Goal: Task Accomplishment & Management: Use online tool/utility

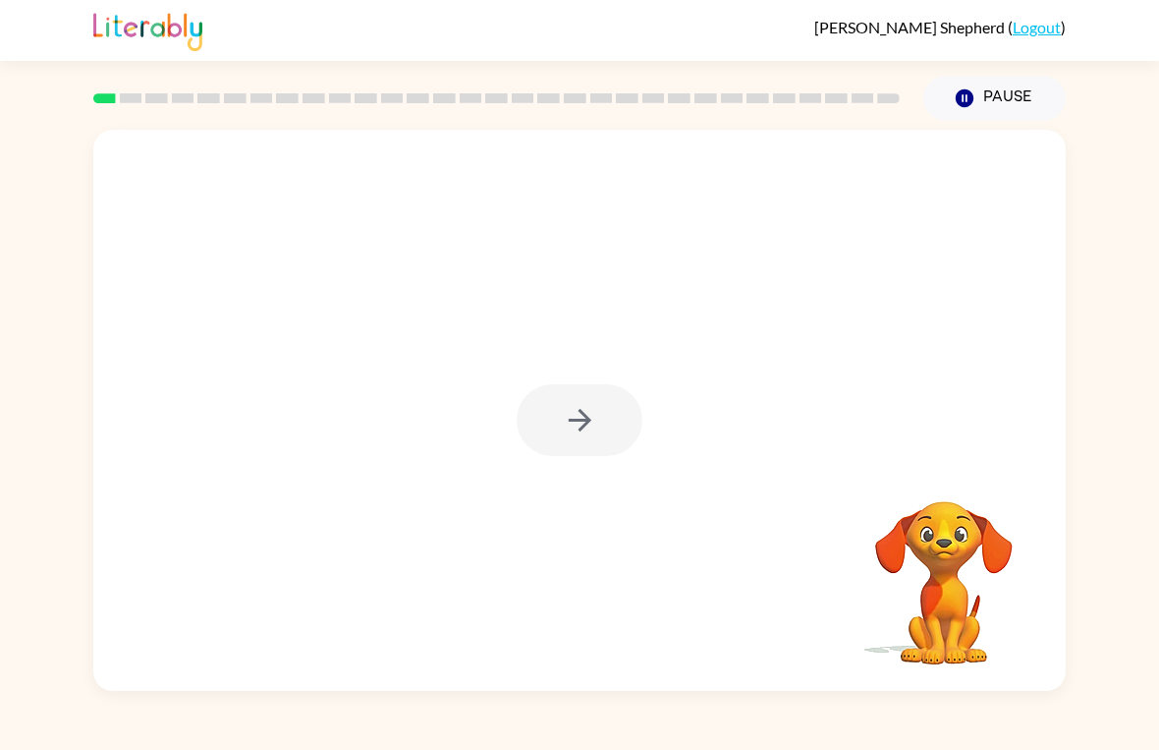
click at [590, 427] on div at bounding box center [580, 420] width 126 height 72
click at [595, 431] on icon "button" at bounding box center [580, 420] width 34 height 34
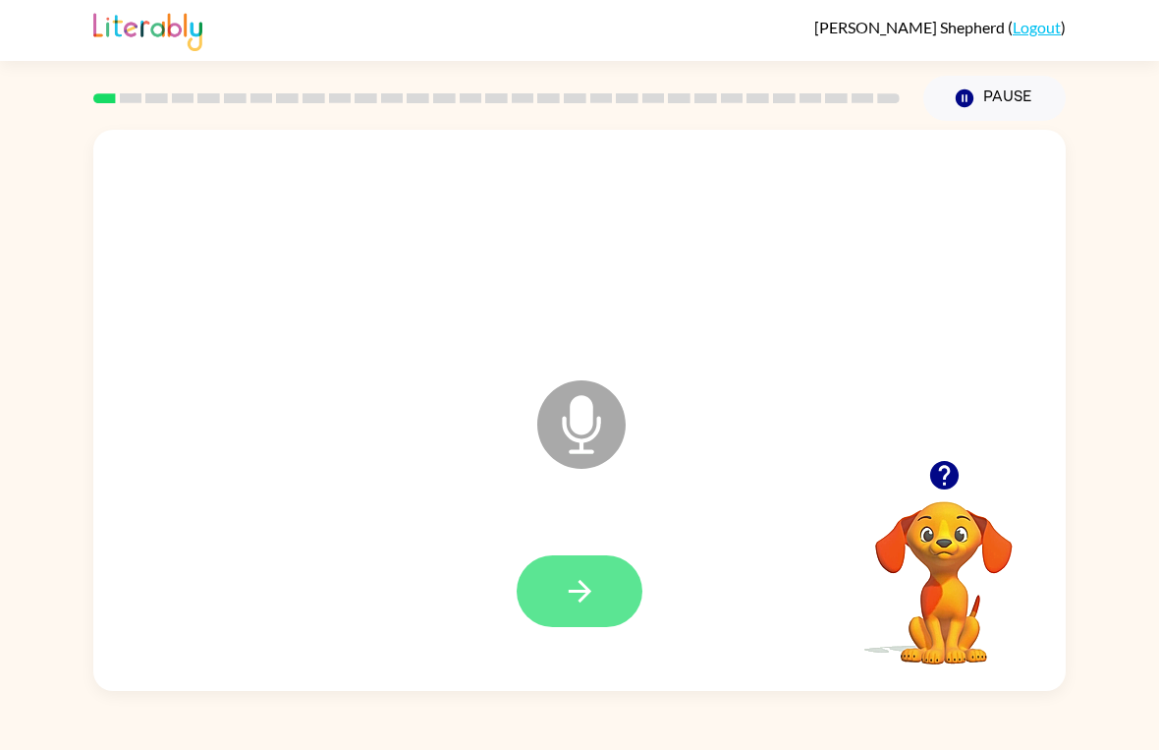
click at [602, 601] on button "button" at bounding box center [580, 591] width 126 height 72
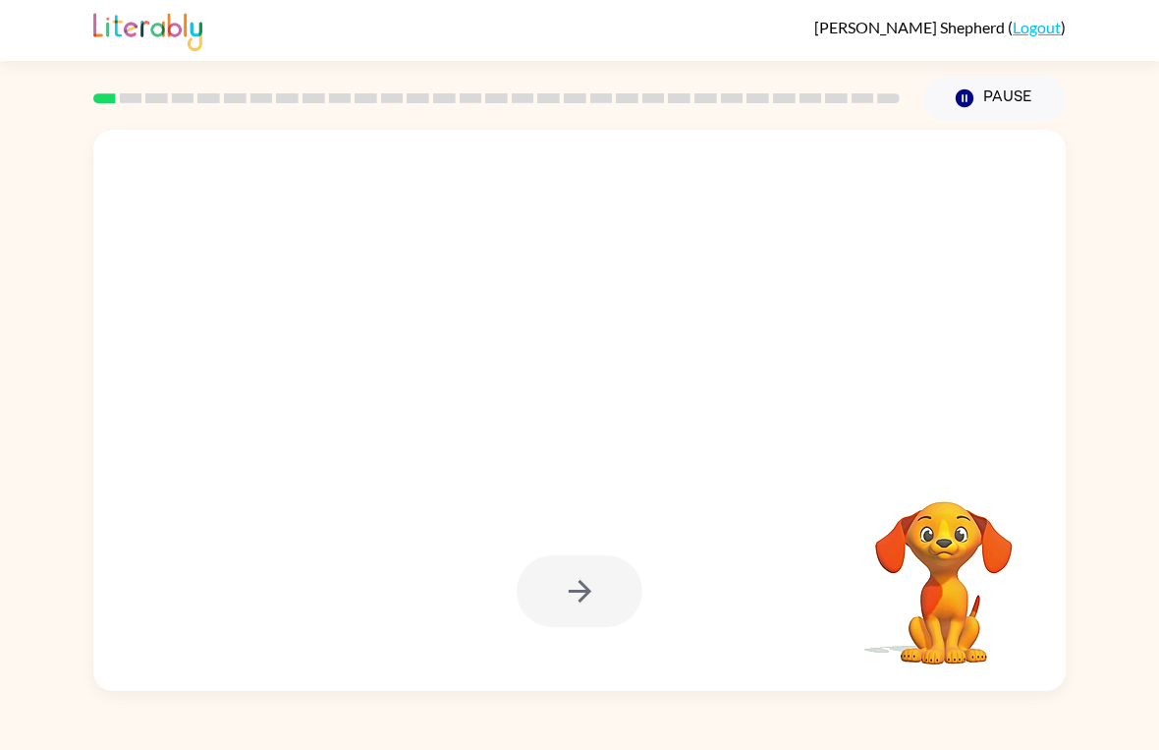
click at [603, 595] on div at bounding box center [580, 591] width 126 height 72
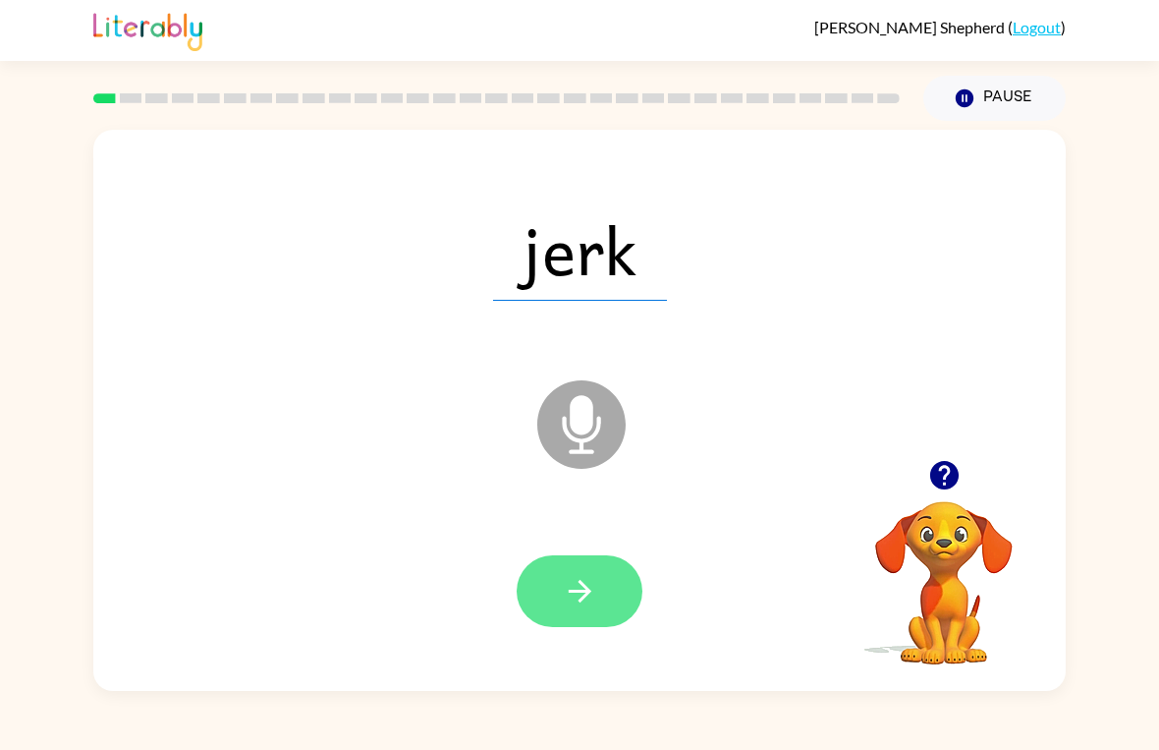
click at [612, 626] on button "button" at bounding box center [580, 591] width 126 height 72
click at [610, 592] on button "button" at bounding box center [580, 591] width 126 height 72
click at [625, 609] on button "button" at bounding box center [580, 591] width 126 height 72
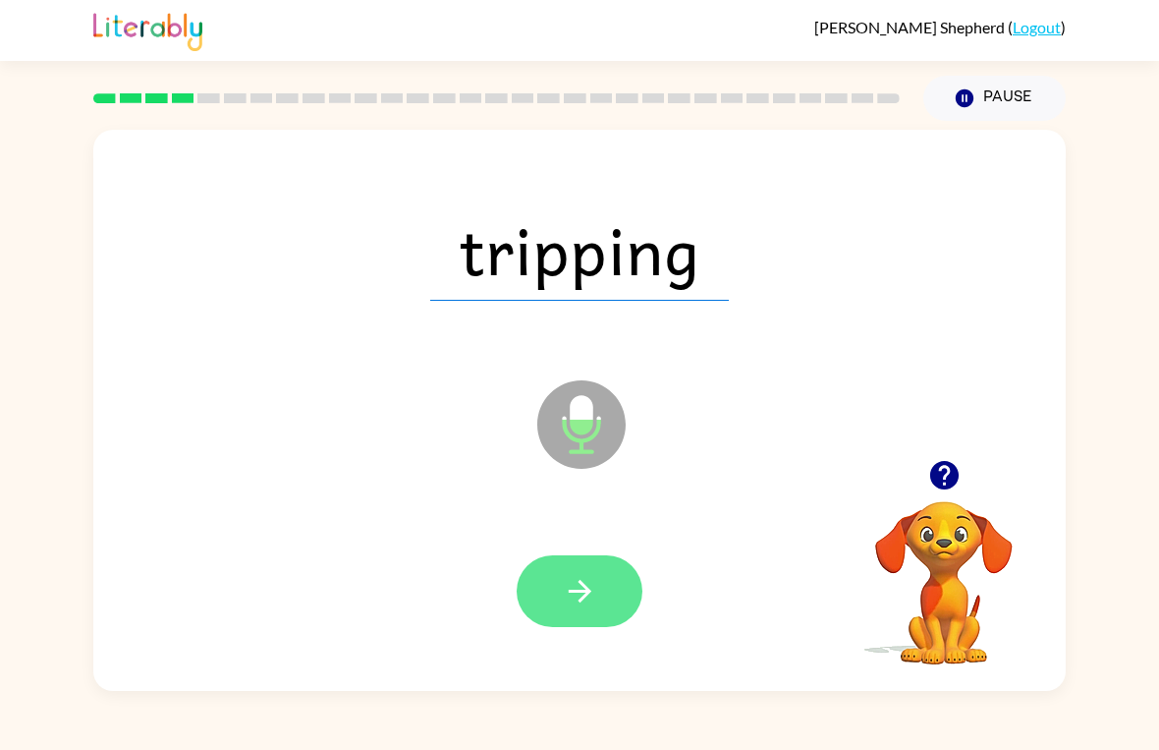
click at [604, 595] on button "button" at bounding box center [580, 591] width 126 height 72
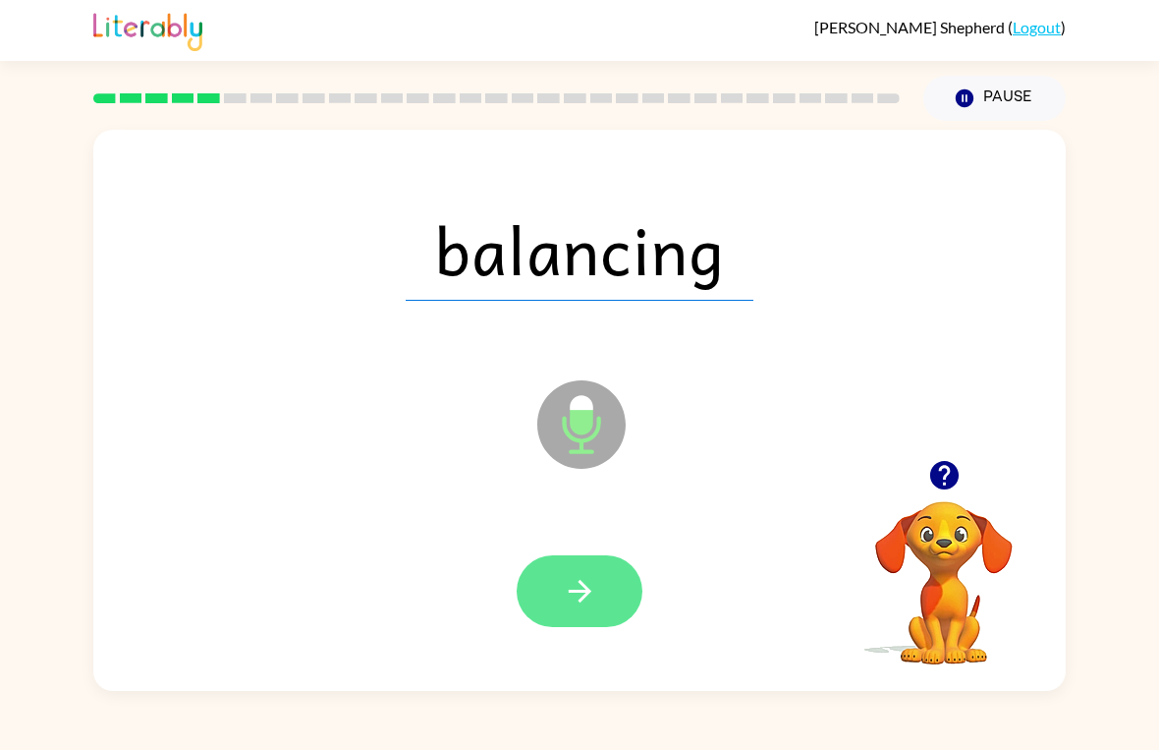
click at [570, 594] on icon "button" at bounding box center [580, 591] width 34 height 34
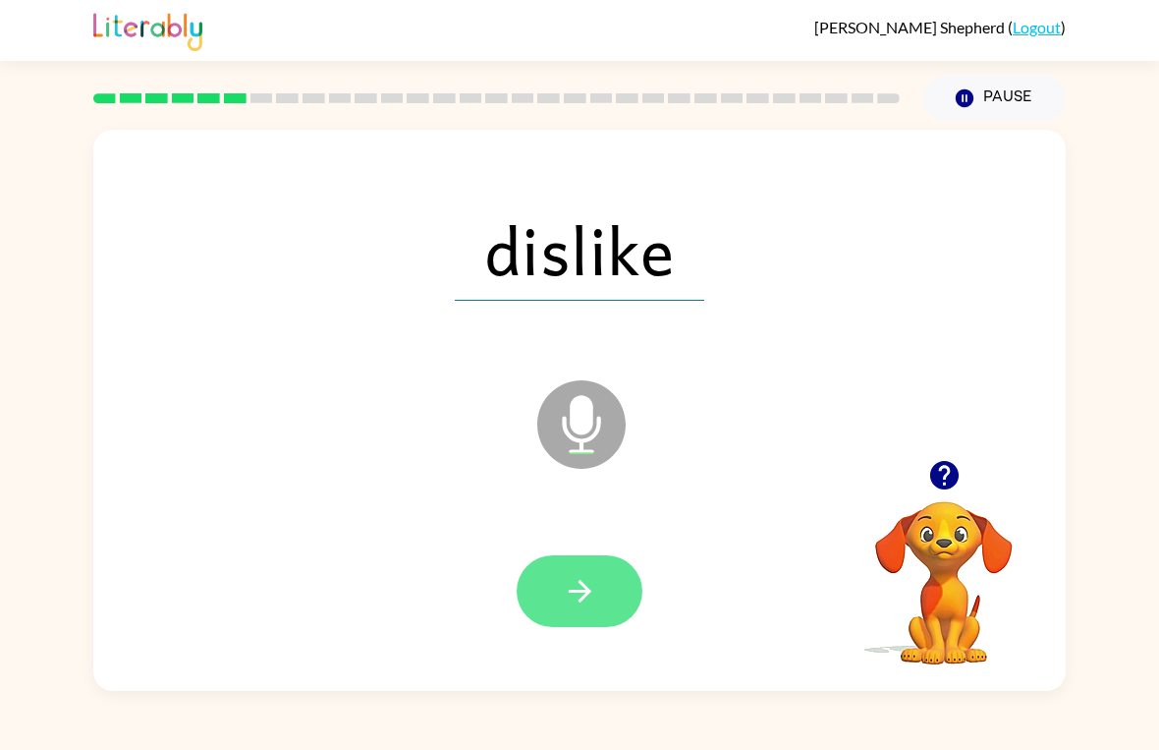
click at [587, 589] on icon "button" at bounding box center [579, 591] width 23 height 23
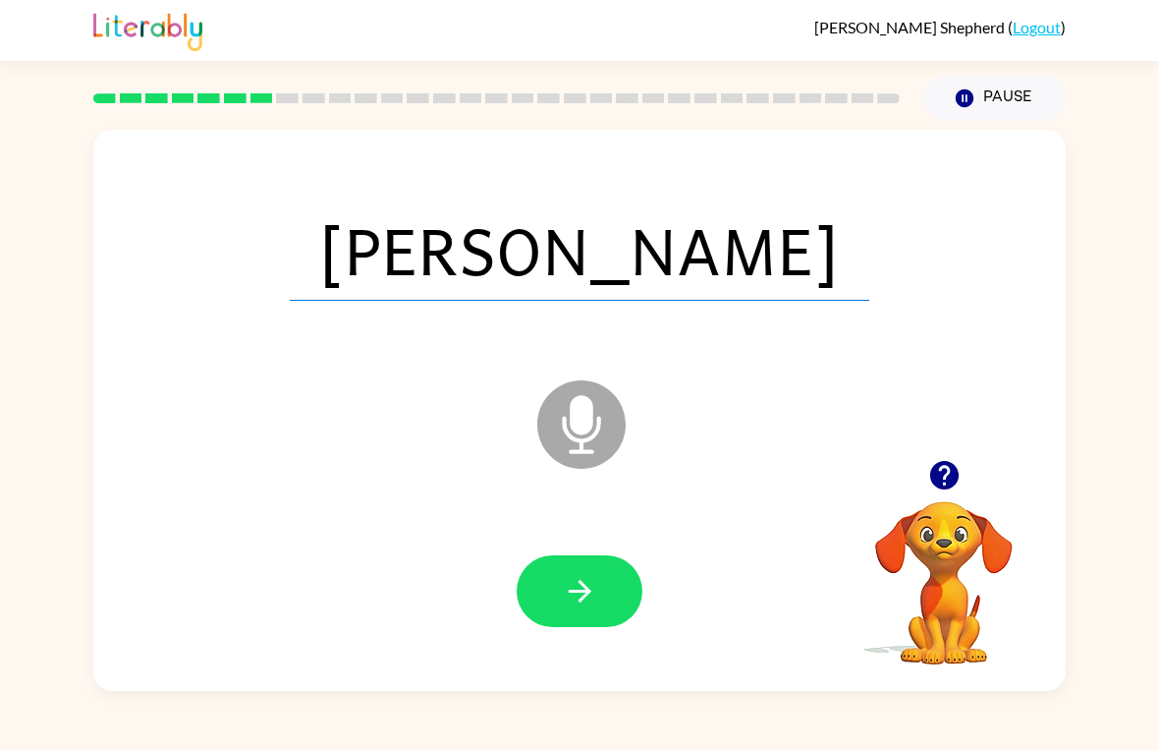
click at [583, 642] on div at bounding box center [579, 591] width 933 height 161
click at [563, 595] on icon "button" at bounding box center [580, 591] width 34 height 34
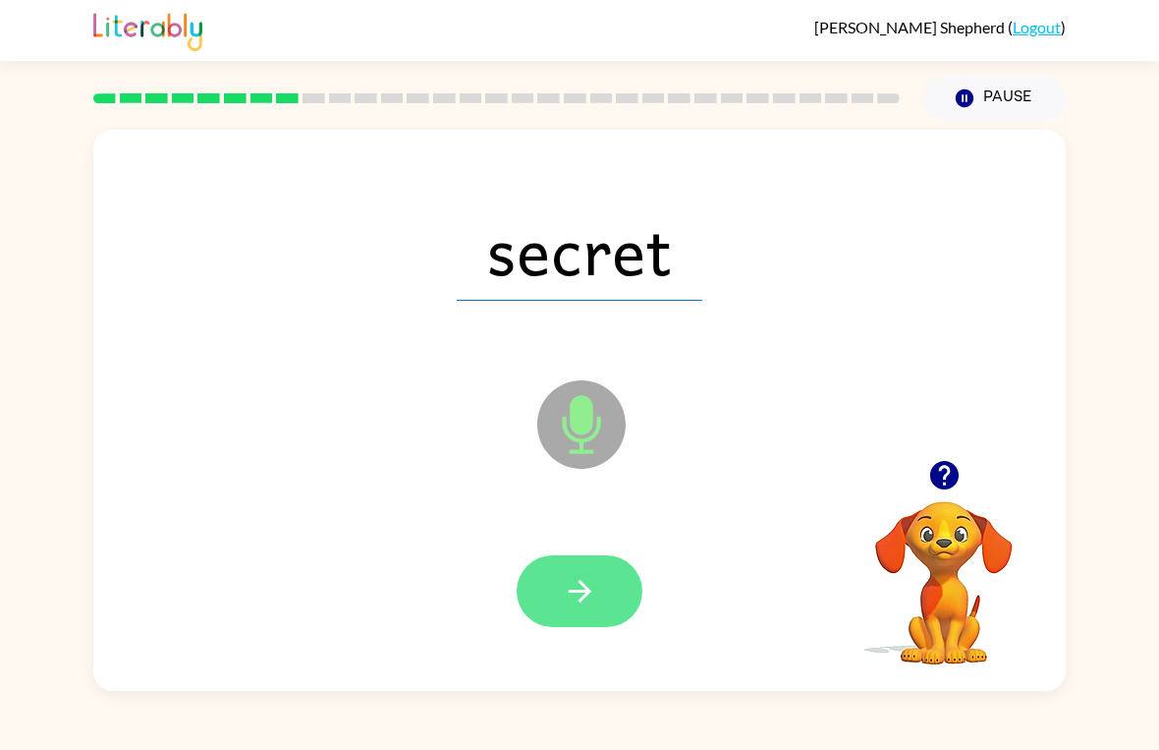
click at [611, 577] on button "button" at bounding box center [580, 591] width 126 height 72
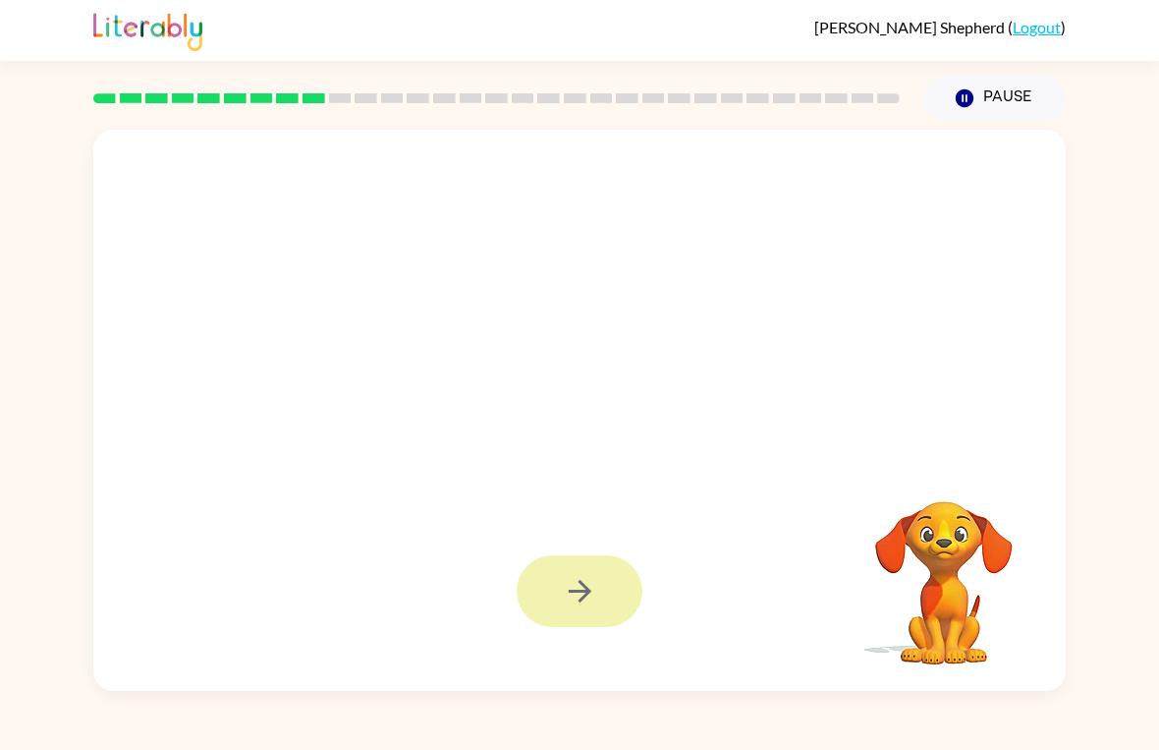
click at [618, 610] on button "button" at bounding box center [580, 591] width 126 height 72
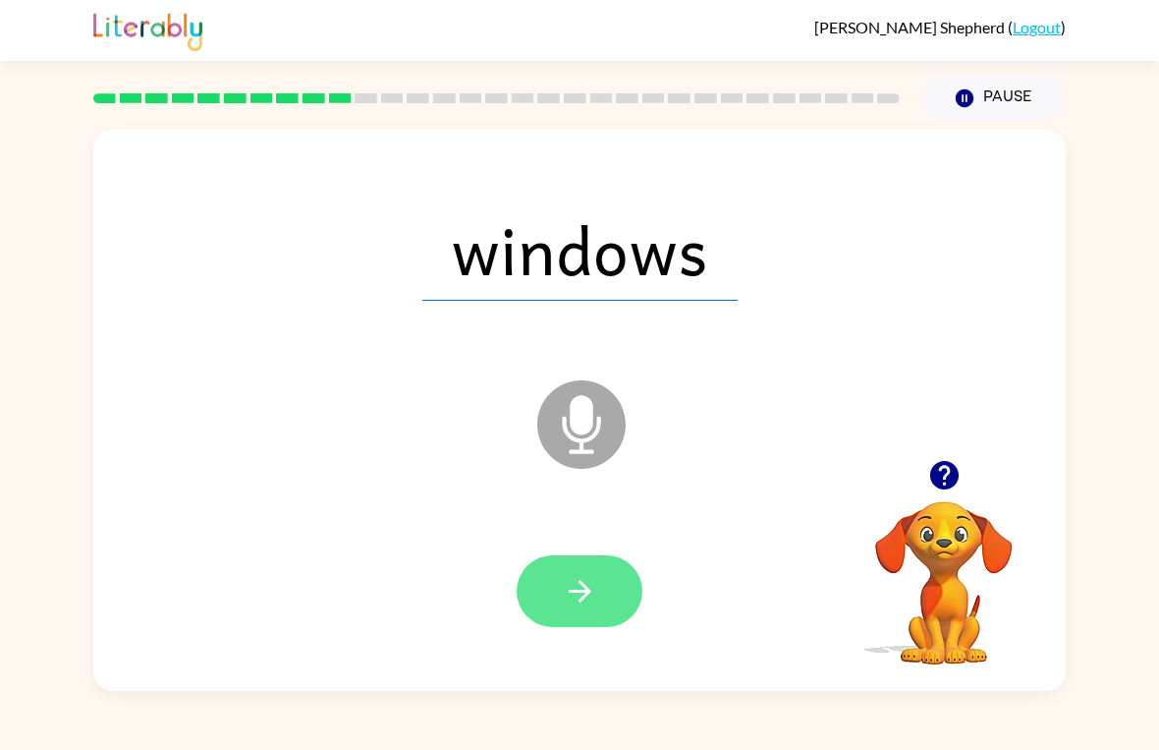
click at [594, 614] on button "button" at bounding box center [580, 591] width 126 height 72
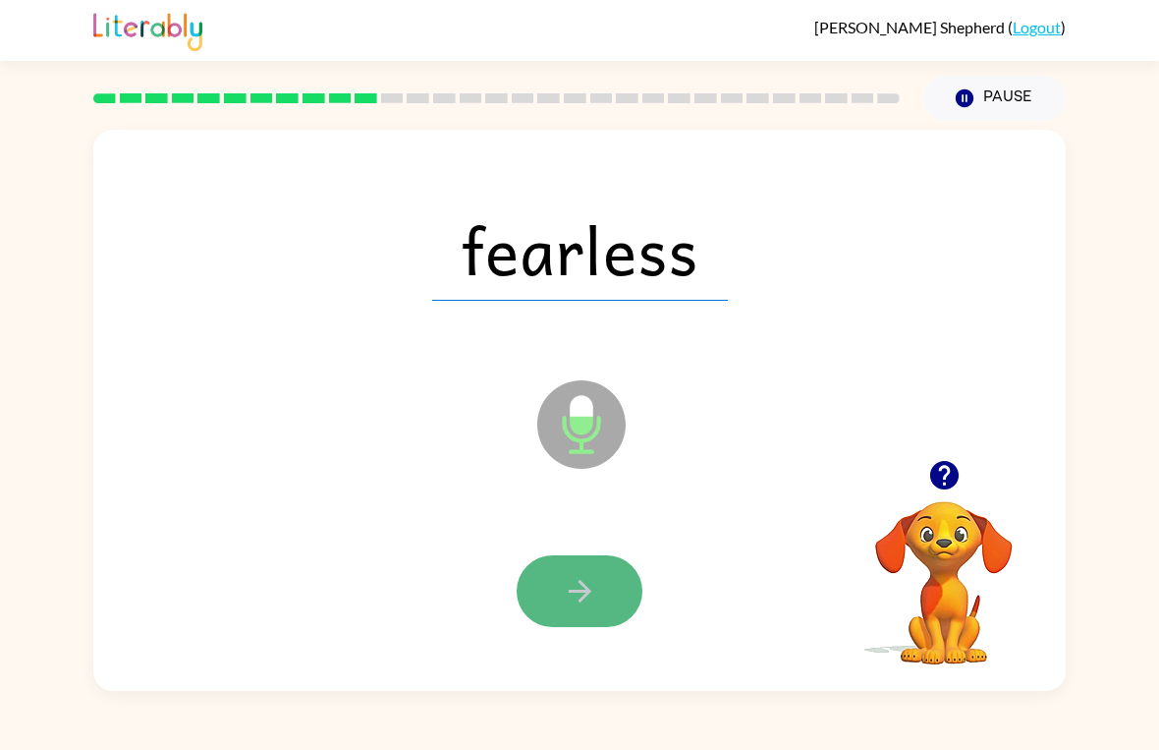
click at [550, 607] on button "button" at bounding box center [580, 591] width 126 height 72
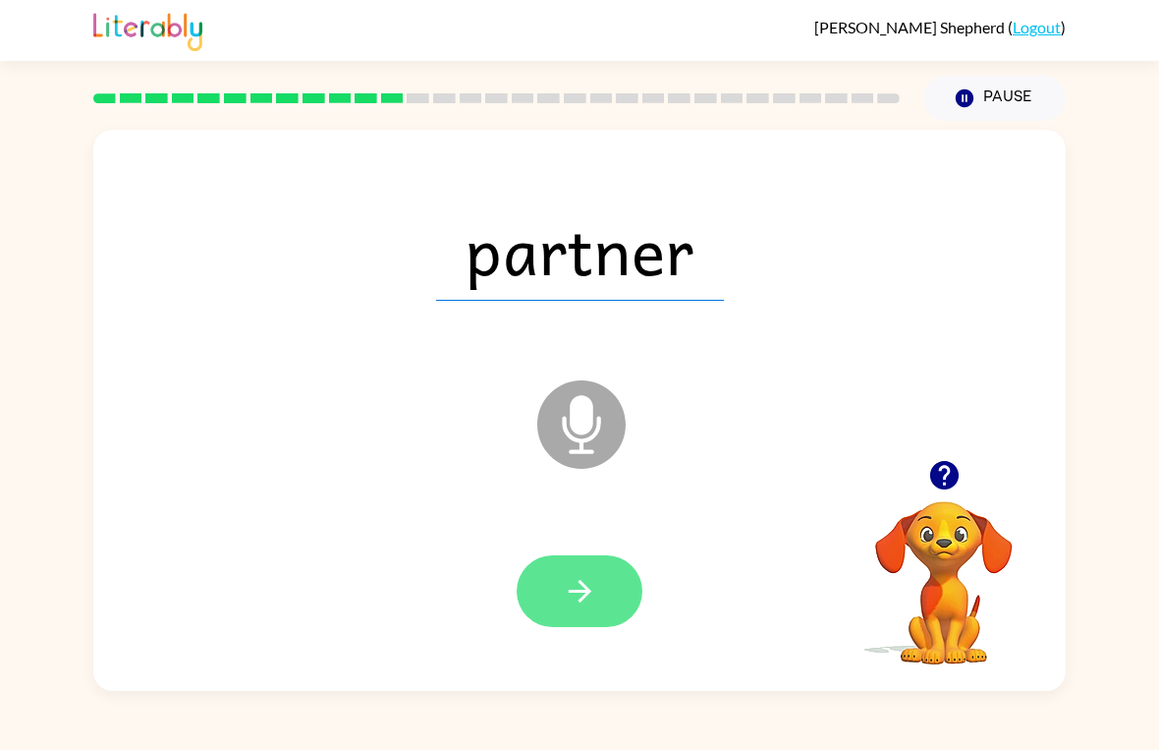
click at [572, 590] on icon "button" at bounding box center [580, 591] width 34 height 34
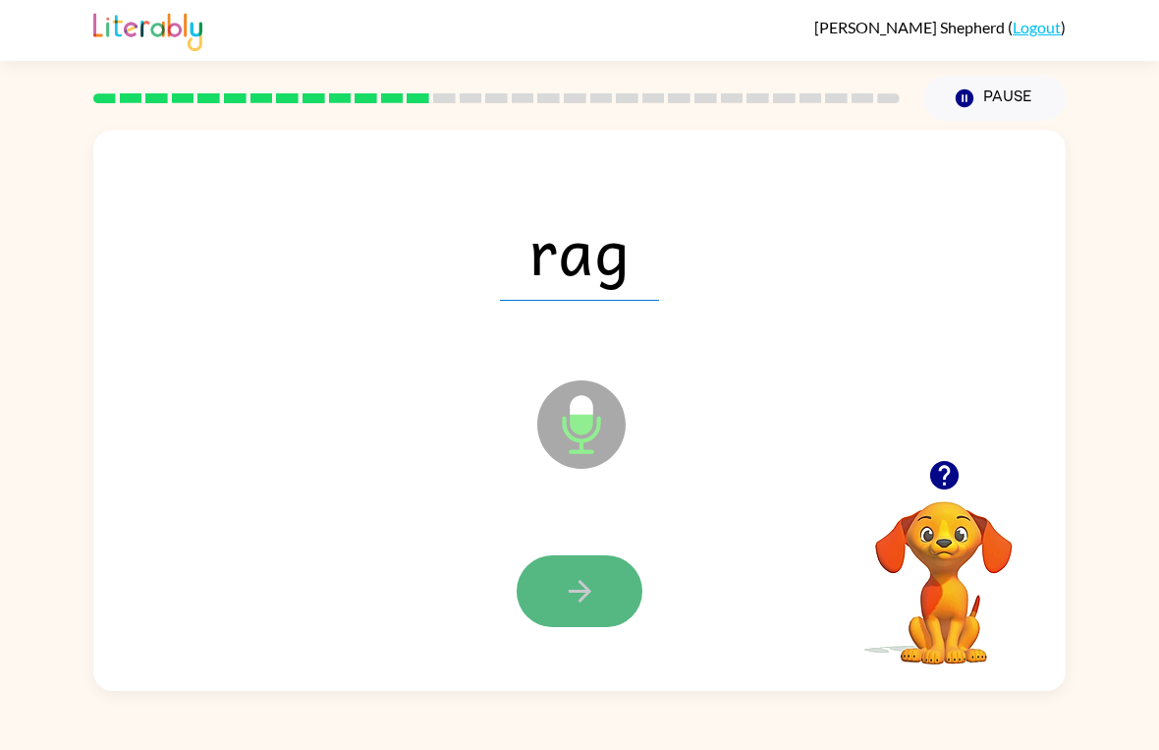
click at [565, 580] on icon "button" at bounding box center [580, 591] width 34 height 34
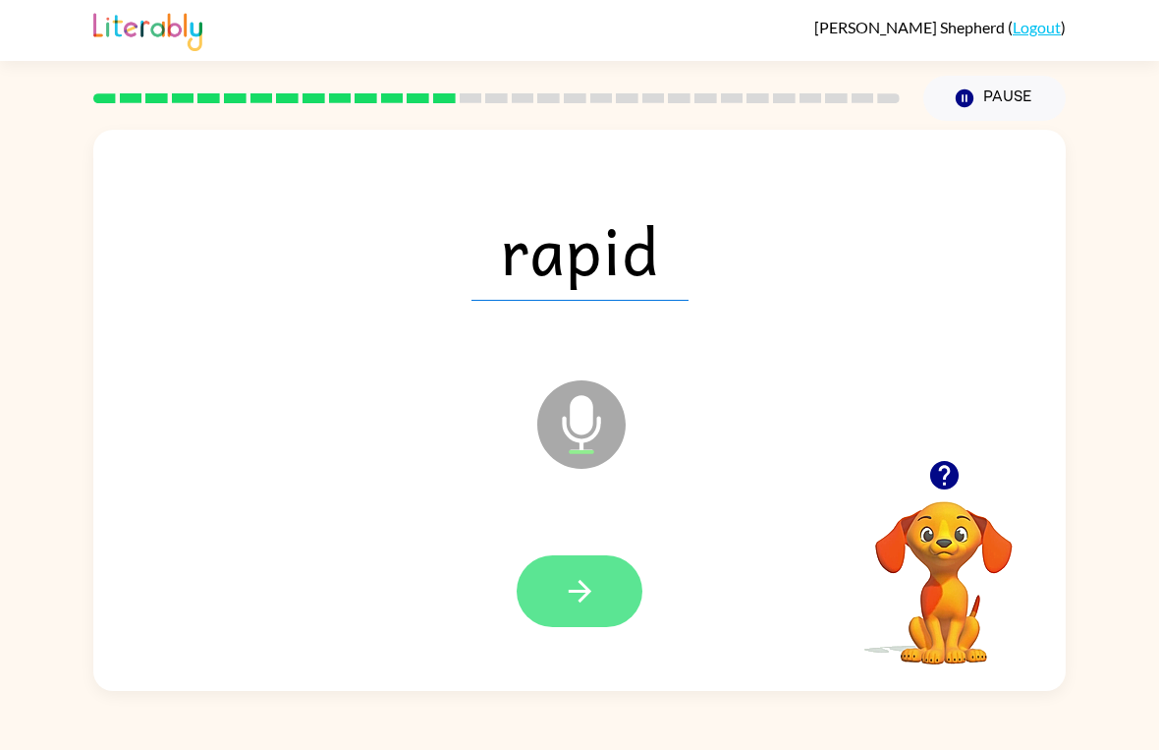
click at [568, 593] on icon "button" at bounding box center [580, 591] width 34 height 34
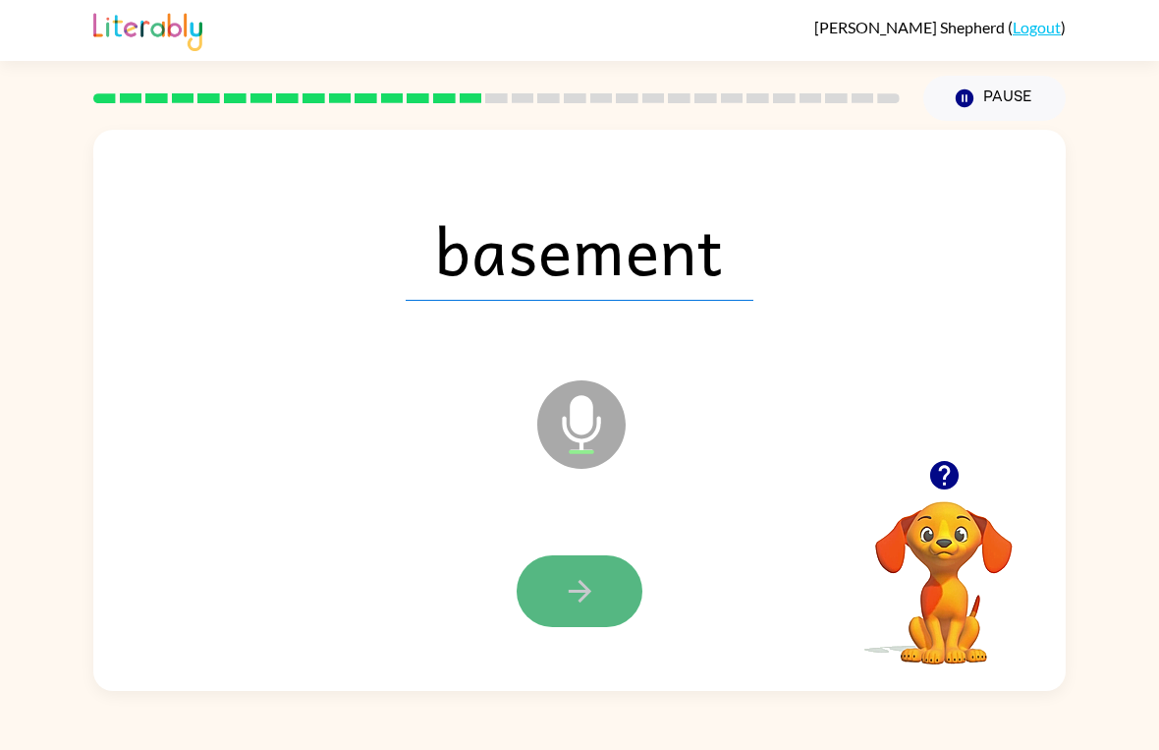
click at [611, 584] on button "button" at bounding box center [580, 591] width 126 height 72
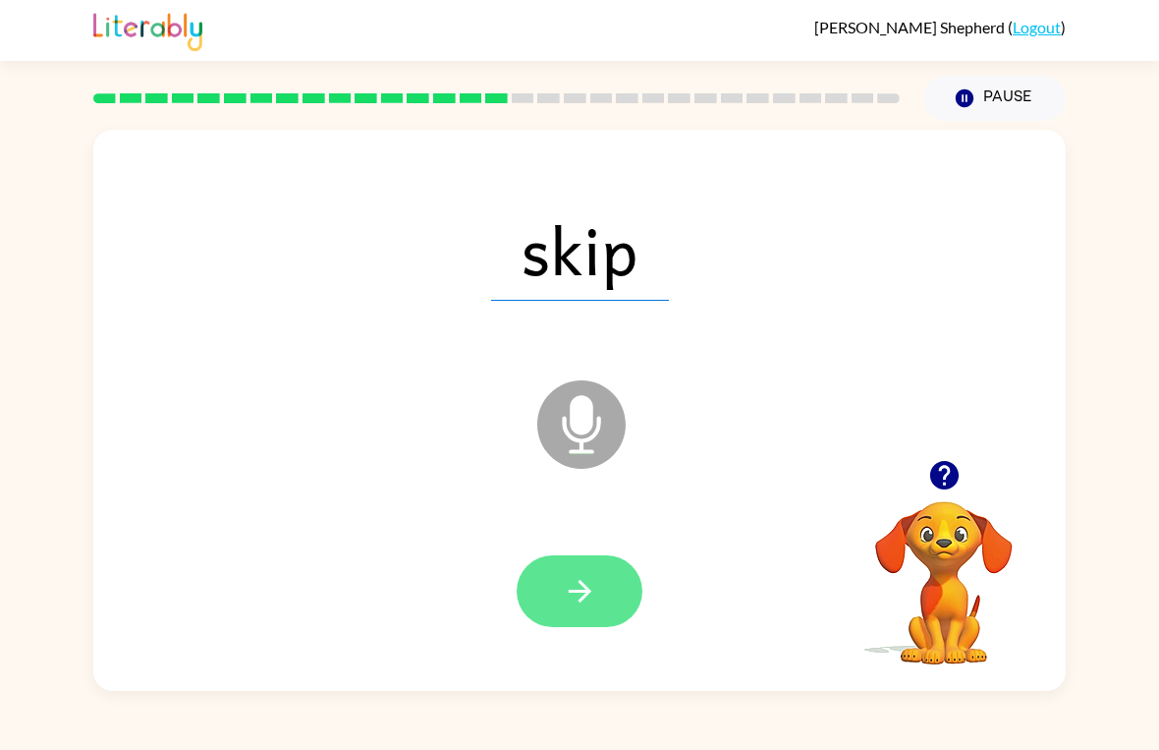
click at [578, 581] on icon "button" at bounding box center [580, 591] width 34 height 34
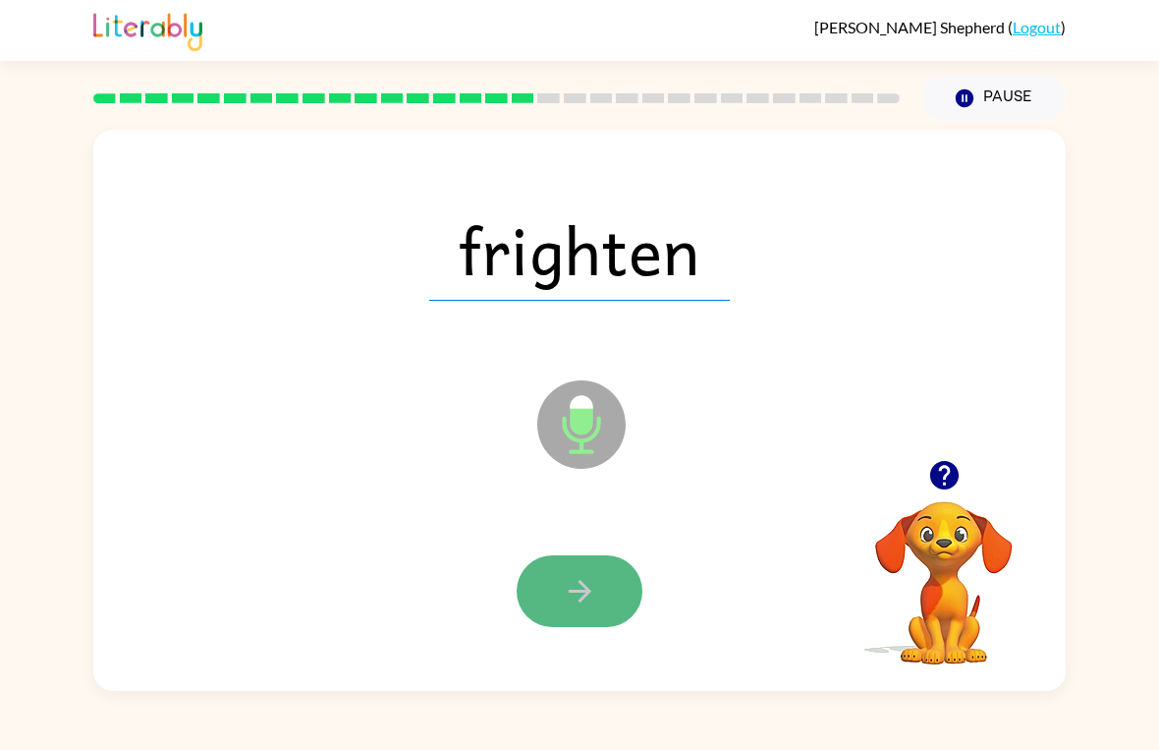
click at [578, 585] on icon "button" at bounding box center [580, 591] width 34 height 34
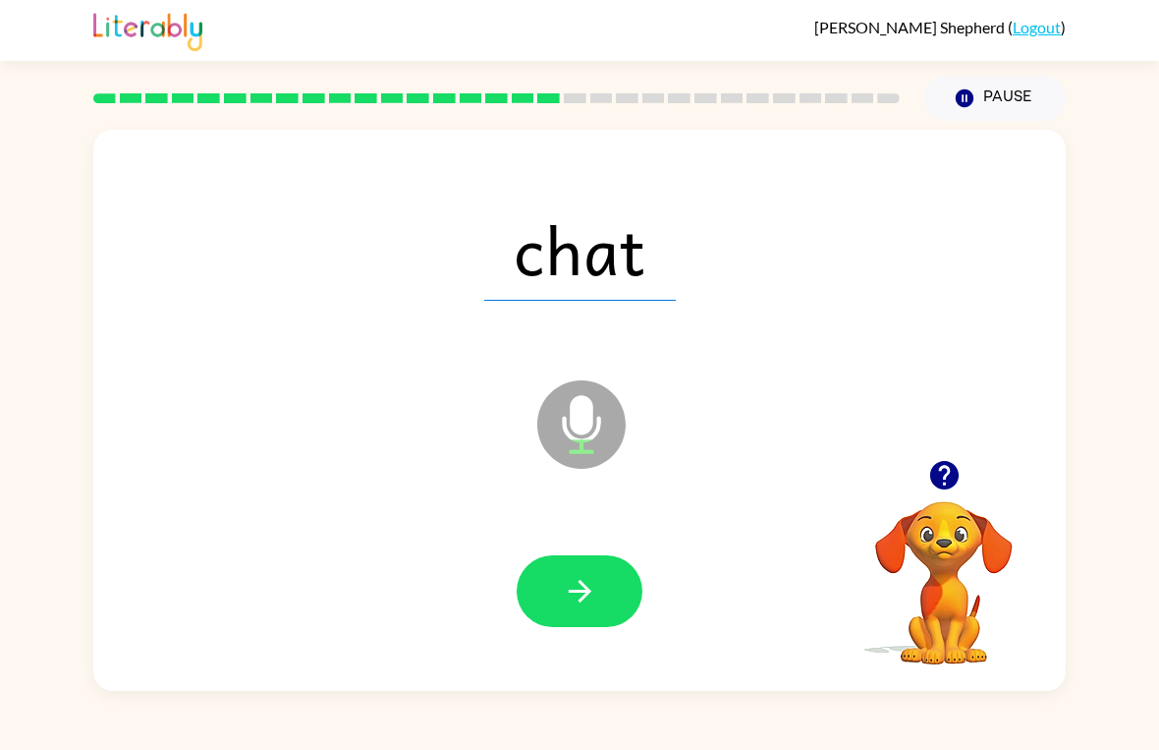
click at [579, 585] on html "[PERSON_NAME] [PERSON_NAME] ( Logout ) Pause Pause chat Microphone The Micropho…" at bounding box center [579, 375] width 1159 height 750
click at [580, 585] on icon "button" at bounding box center [580, 591] width 34 height 34
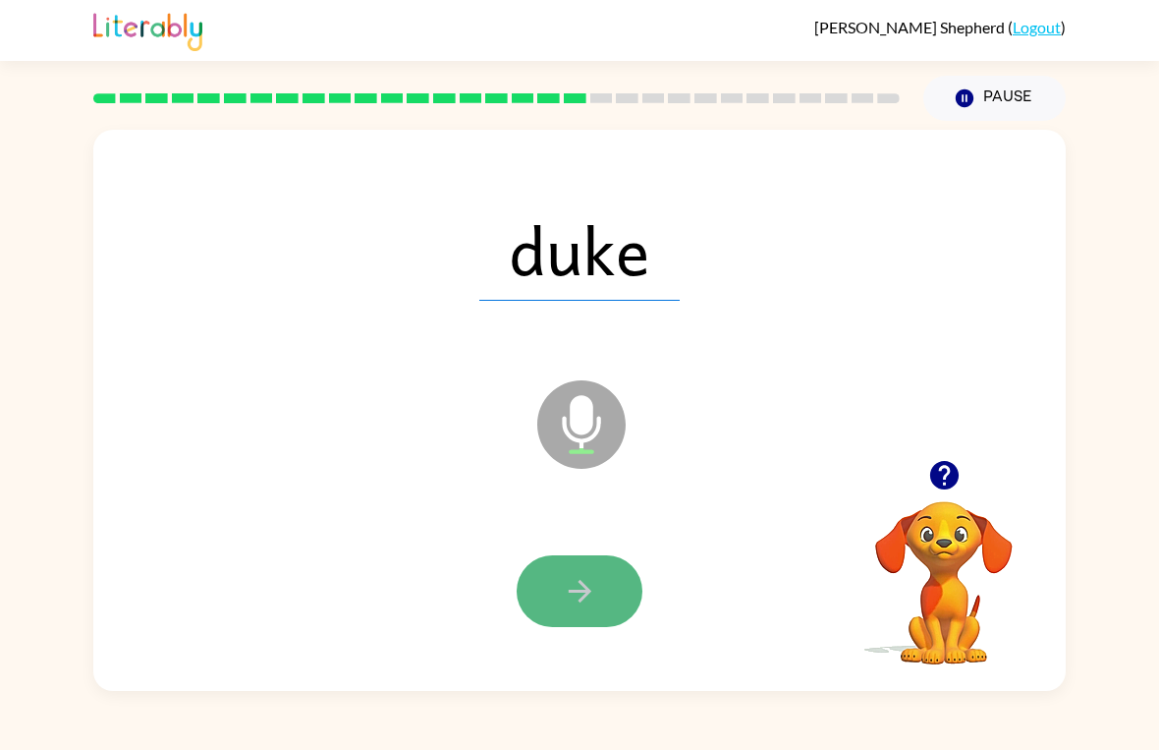
click at [580, 585] on icon "button" at bounding box center [580, 591] width 34 height 34
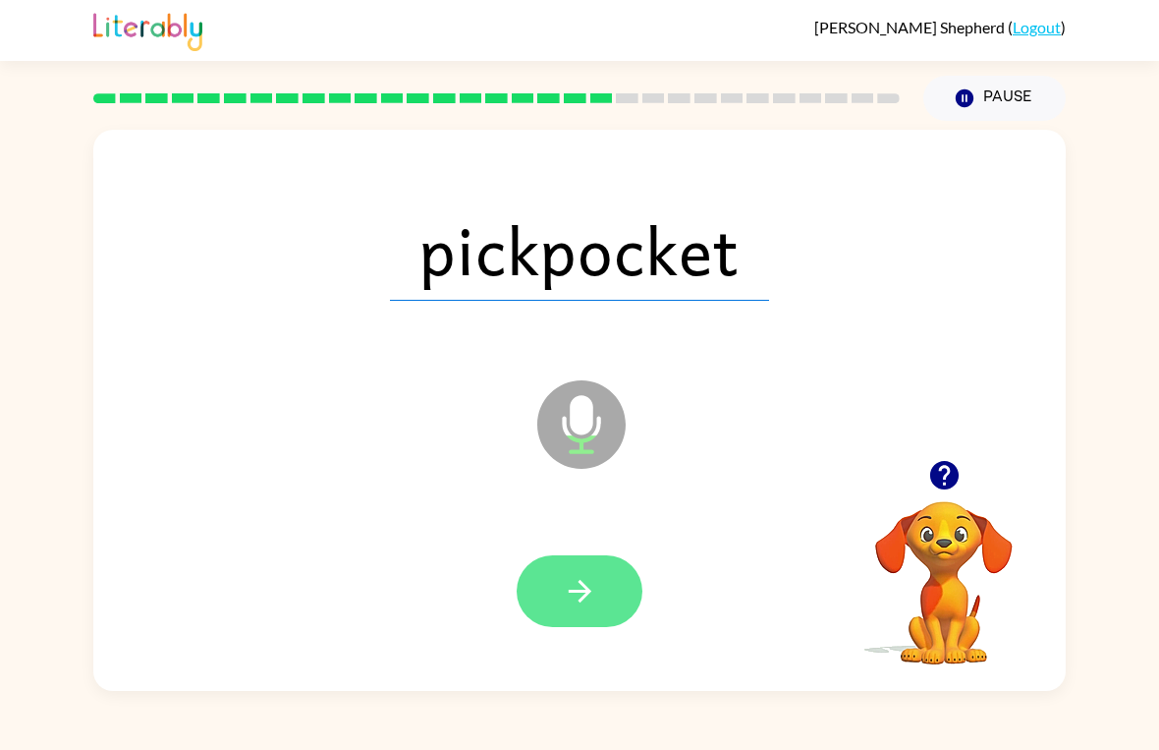
click at [578, 587] on icon "button" at bounding box center [580, 591] width 34 height 34
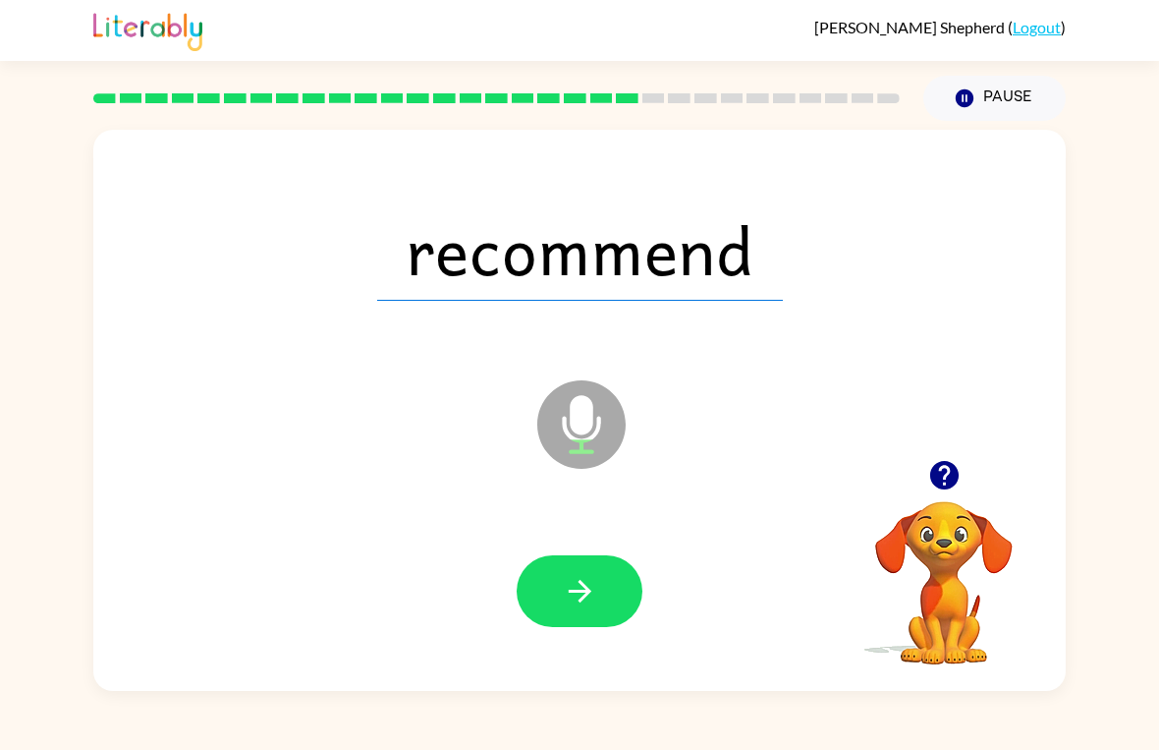
click at [578, 587] on html "[PERSON_NAME] [PERSON_NAME] ( Logout ) Pause Pause recommend Microphone The Mic…" at bounding box center [579, 375] width 1159 height 750
click at [579, 587] on icon "button" at bounding box center [580, 591] width 34 height 34
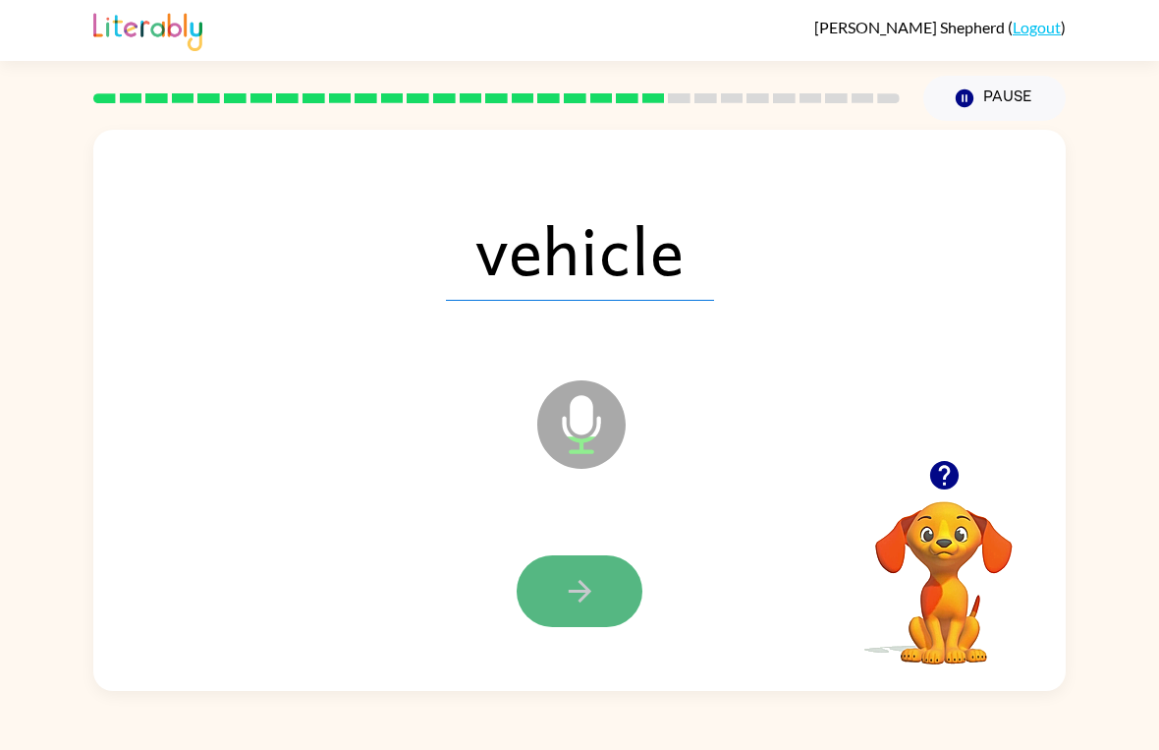
click at [609, 612] on button "button" at bounding box center [580, 591] width 126 height 72
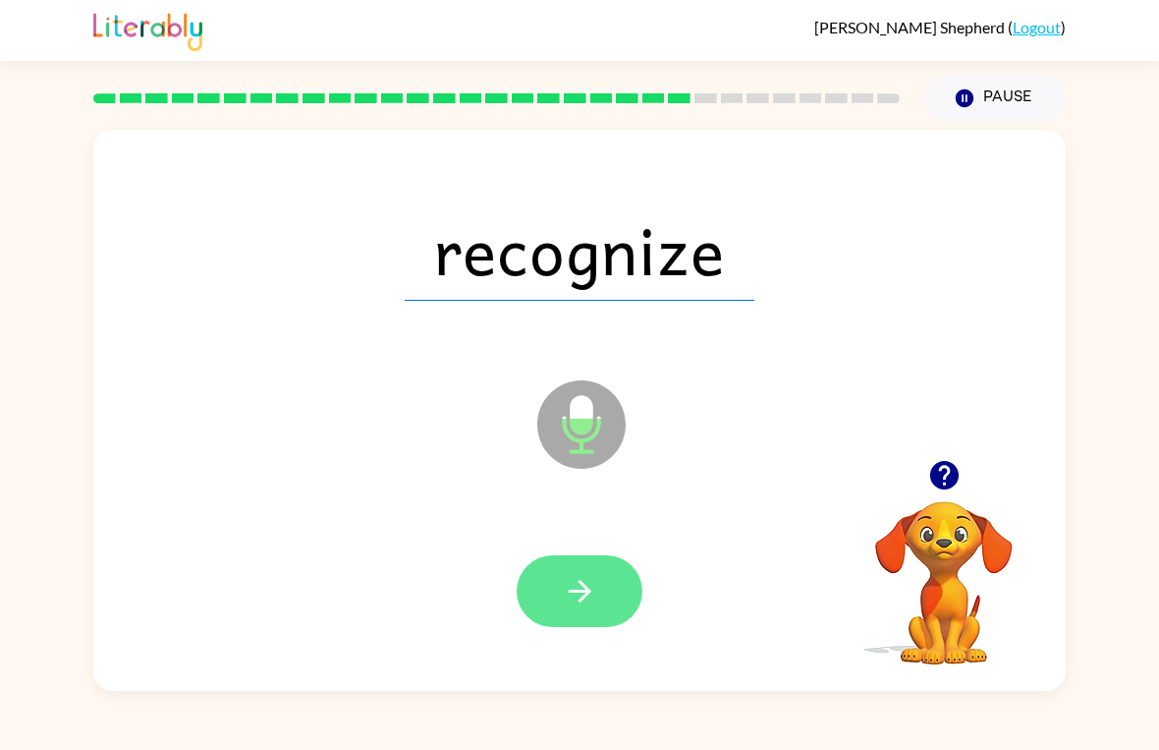
click at [597, 603] on button "button" at bounding box center [580, 591] width 126 height 72
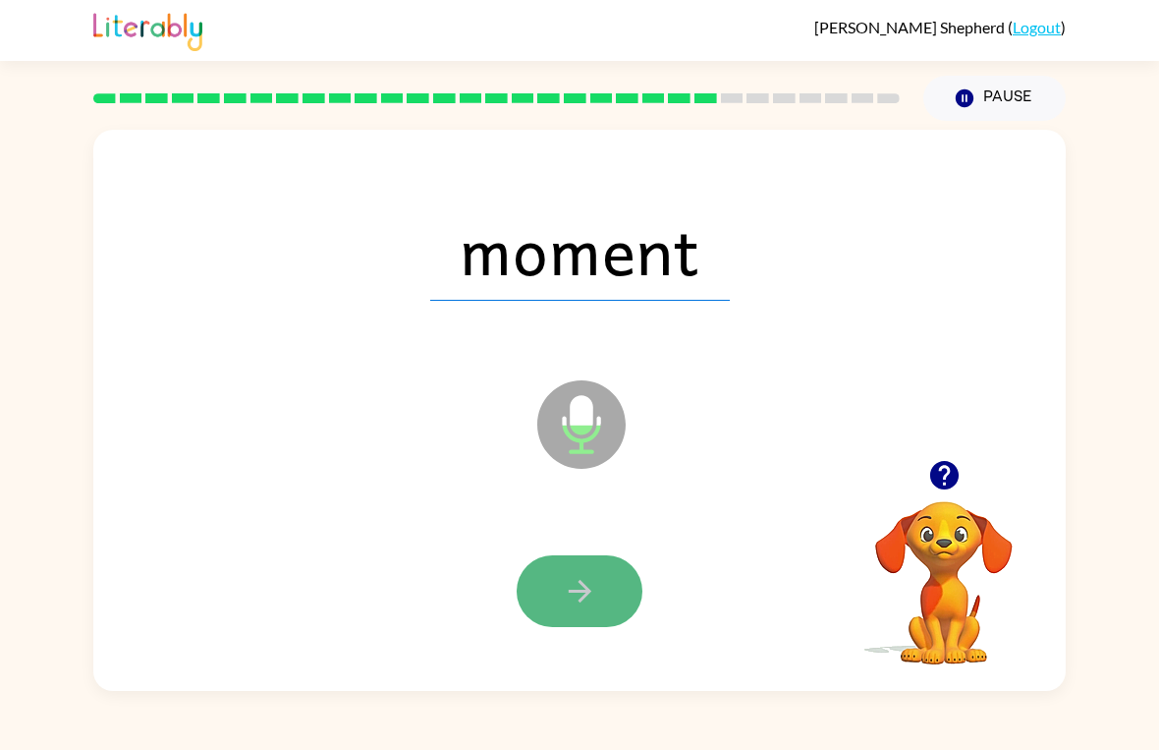
click at [593, 606] on icon "button" at bounding box center [580, 591] width 34 height 34
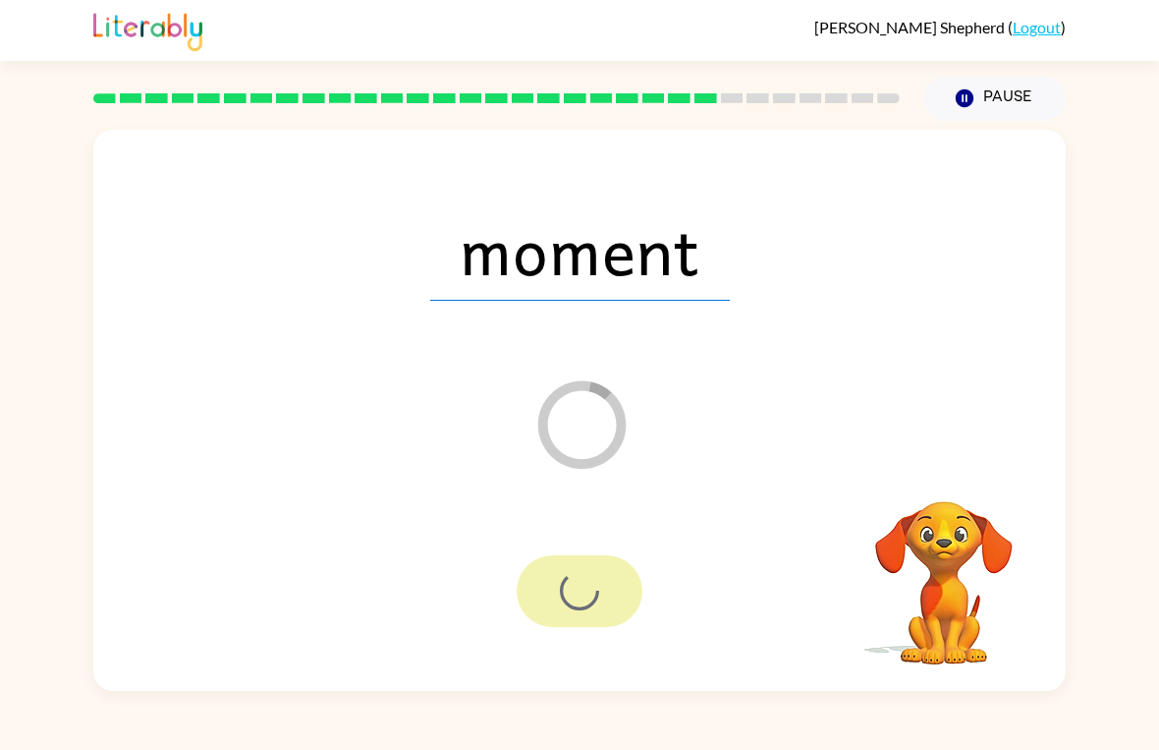
click at [582, 590] on div at bounding box center [580, 591] width 126 height 72
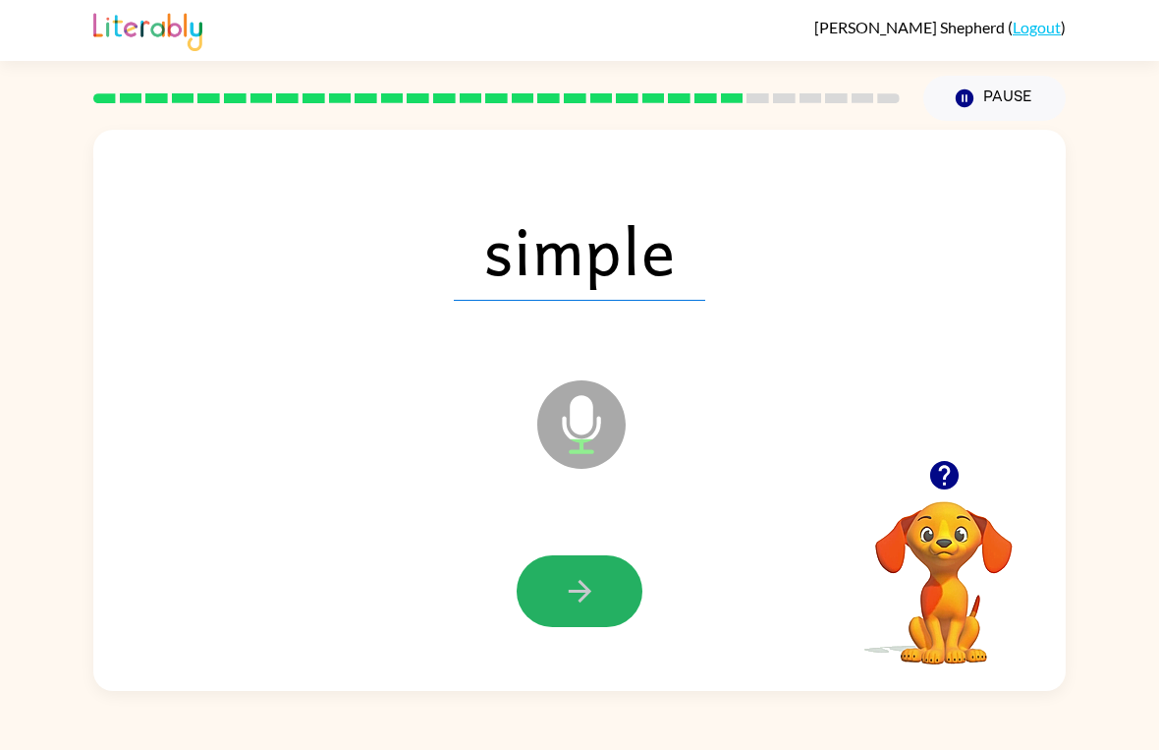
drag, startPoint x: 586, startPoint y: 619, endPoint x: -1, endPoint y: -1, distance: 853.6
click at [587, 619] on button "button" at bounding box center [580, 591] width 126 height 72
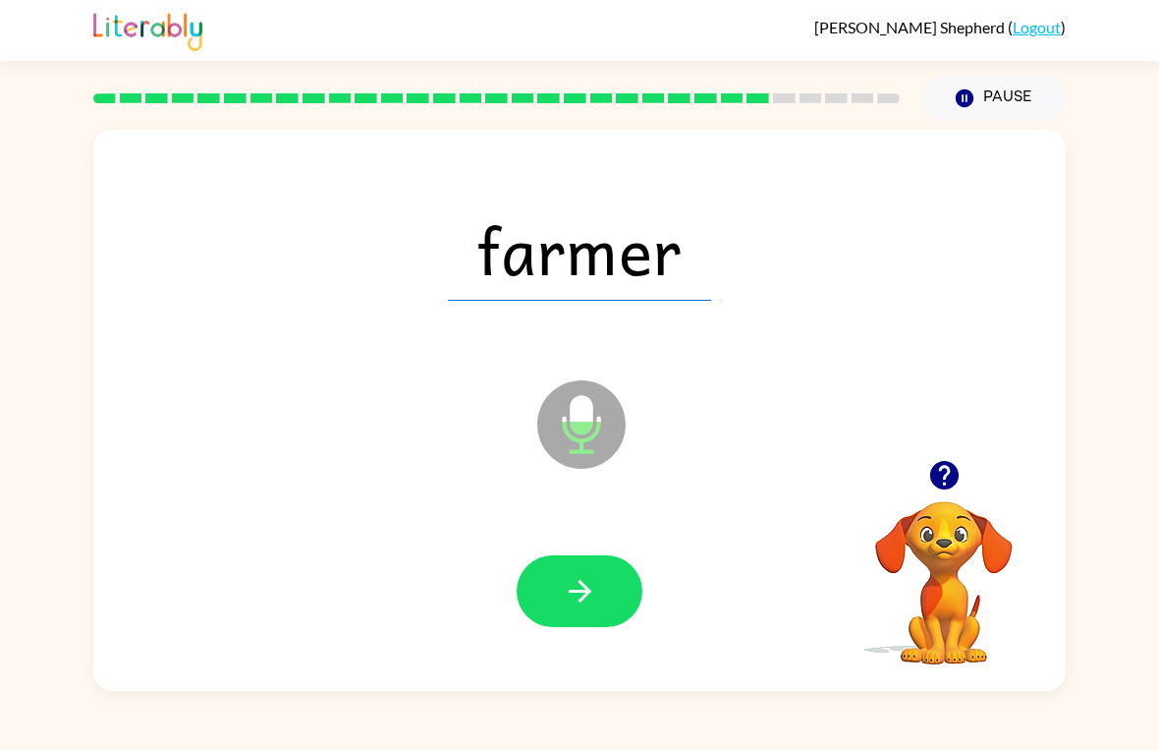
click at [586, 619] on html "[PERSON_NAME] [PERSON_NAME] ( Logout ) Pause Pause farmer Microphone The Microp…" at bounding box center [579, 375] width 1159 height 750
click at [587, 619] on button "button" at bounding box center [580, 591] width 126 height 72
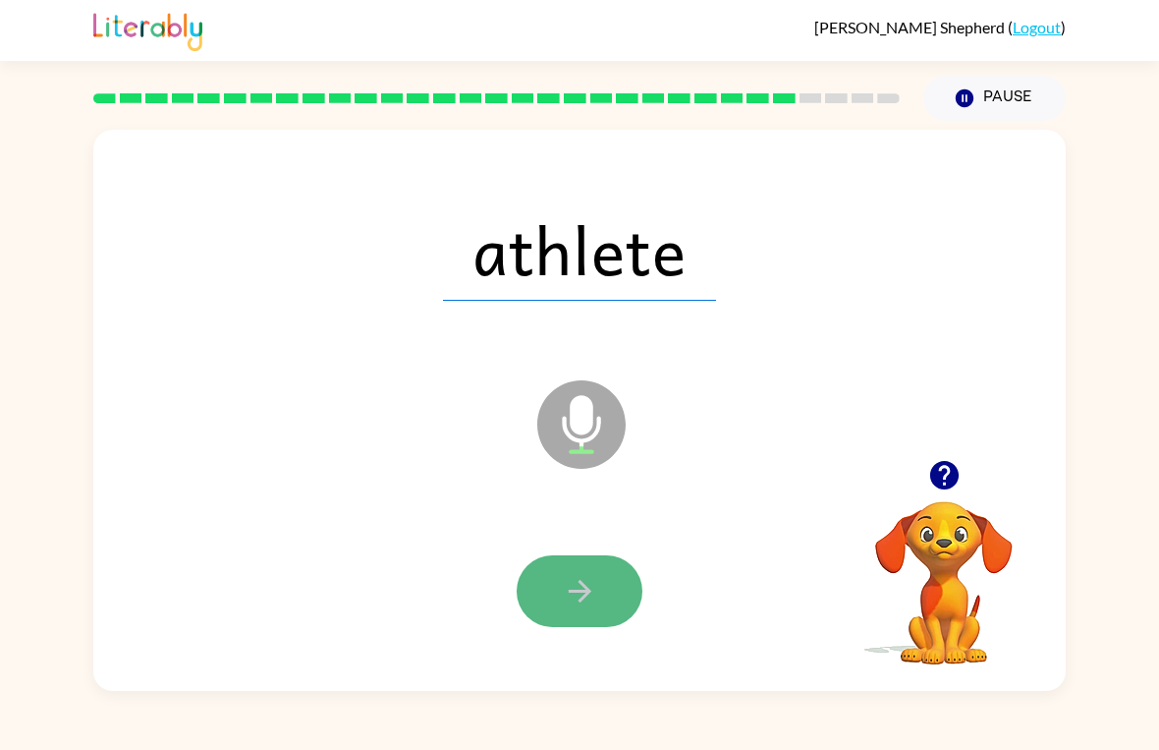
click at [589, 592] on icon "button" at bounding box center [579, 591] width 23 height 23
click at [590, 589] on icon "button" at bounding box center [580, 591] width 34 height 34
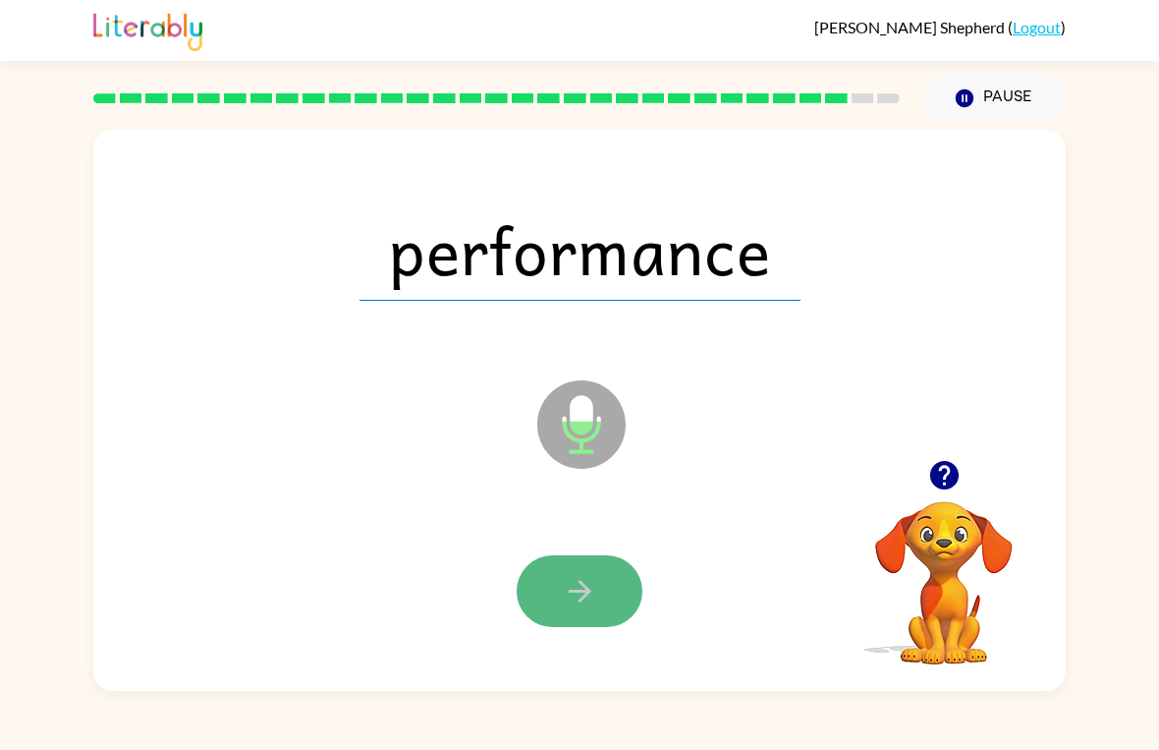
click at [589, 589] on icon "button" at bounding box center [579, 591] width 23 height 23
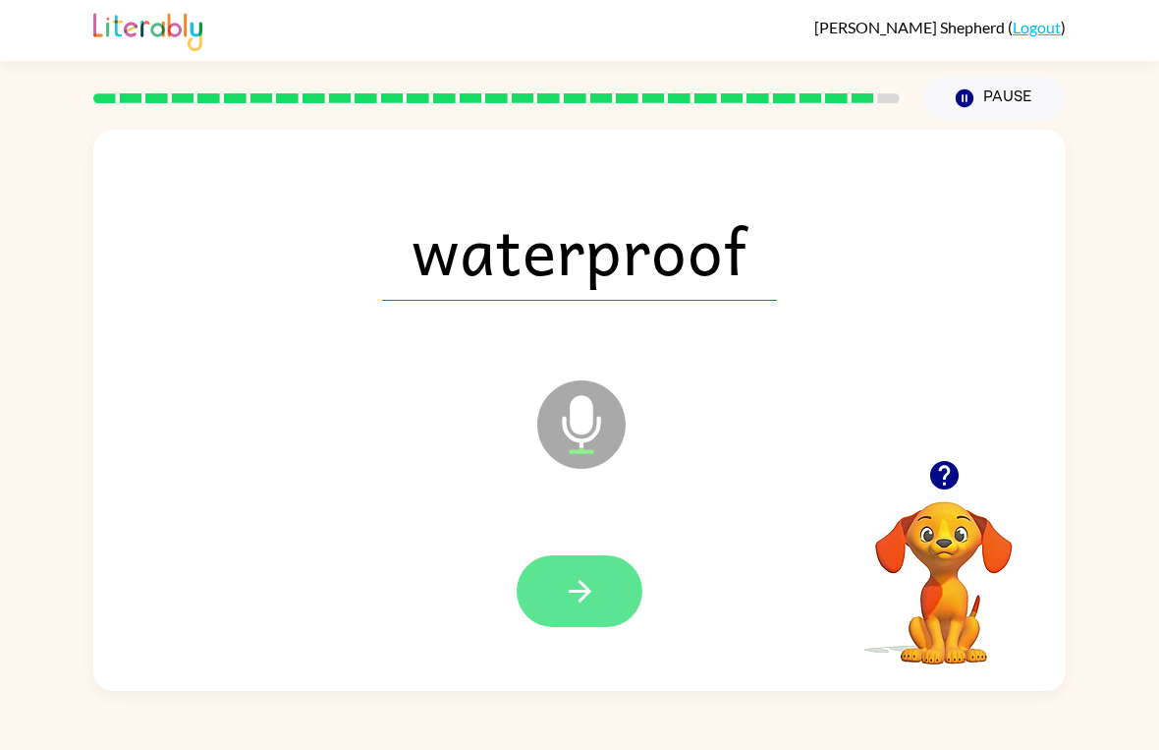
click at [596, 608] on icon "button" at bounding box center [580, 591] width 34 height 34
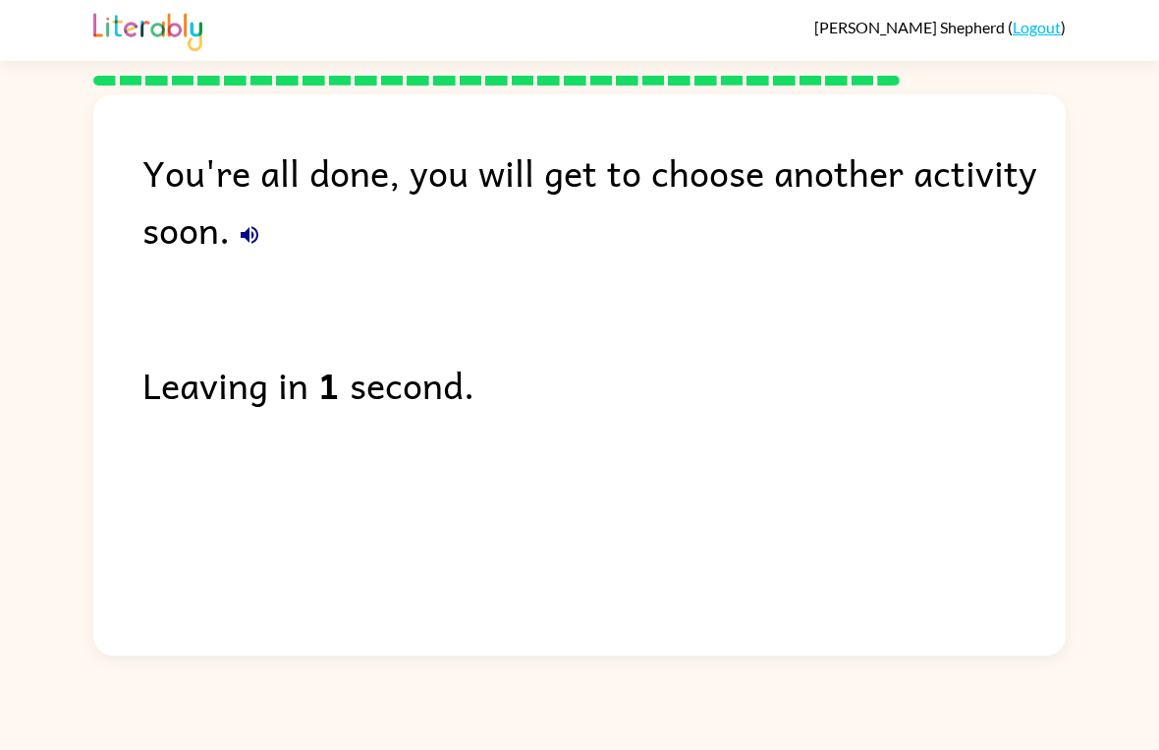
click at [431, 426] on div "You're all done, you will get to choose another activity soon. Leaving in 1 sec…" at bounding box center [579, 369] width 973 height 551
